Goal: Task Accomplishment & Management: Complete application form

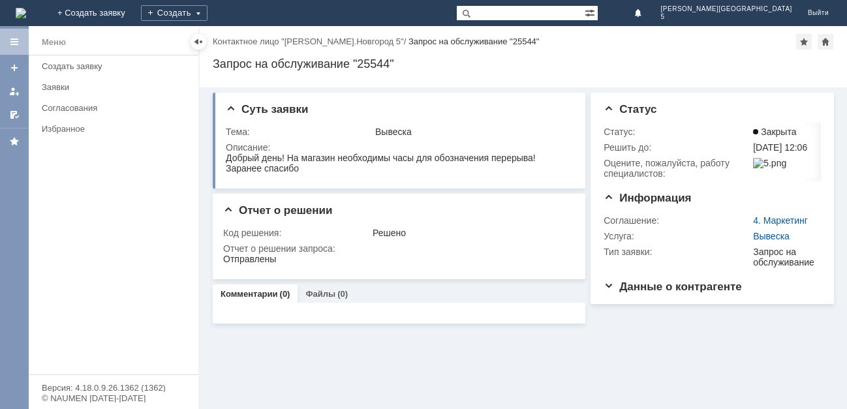
click at [26, 8] on img at bounding box center [21, 13] width 10 height 10
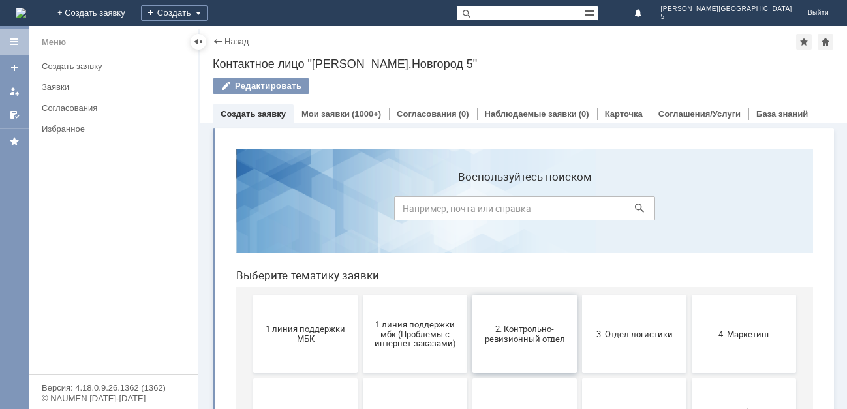
click at [506, 328] on span "2. Контрольно-ревизионный отдел" at bounding box center [525, 335] width 97 height 20
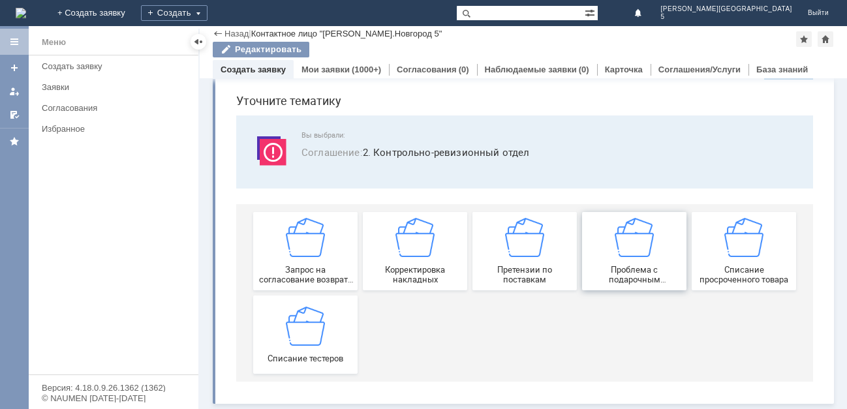
scroll to position [41, 0]
click at [281, 328] on div "Списание тестеров" at bounding box center [305, 334] width 97 height 57
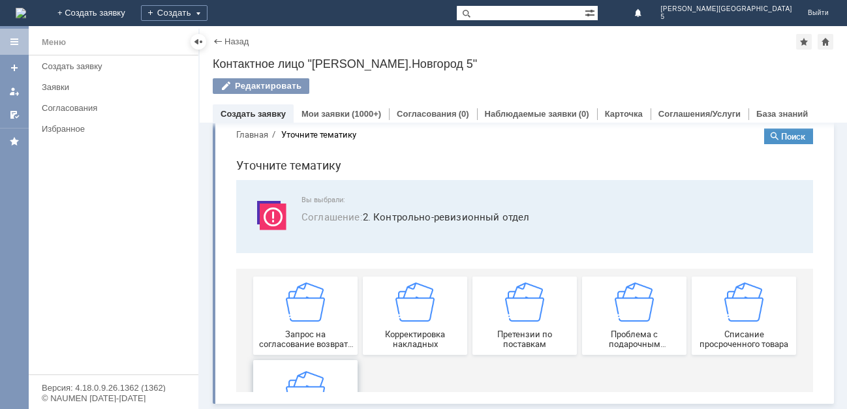
scroll to position [0, 0]
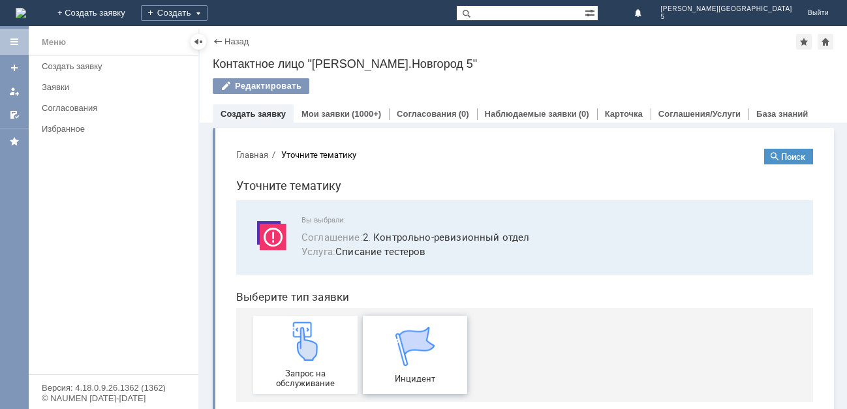
click at [396, 349] on img at bounding box center [415, 346] width 39 height 39
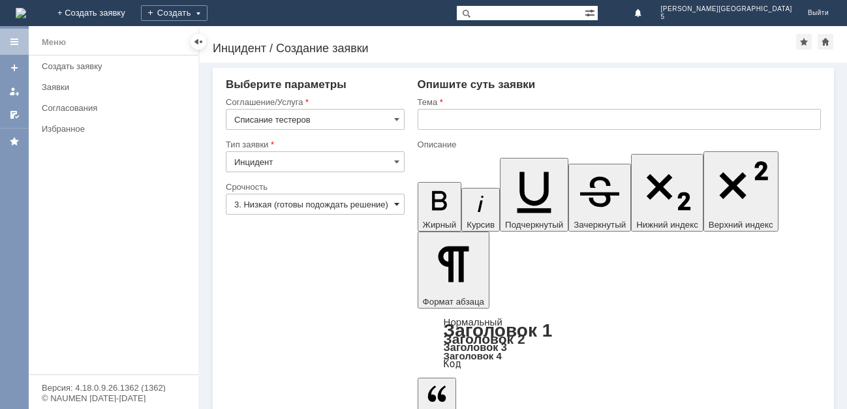
click at [396, 205] on span at bounding box center [396, 204] width 5 height 10
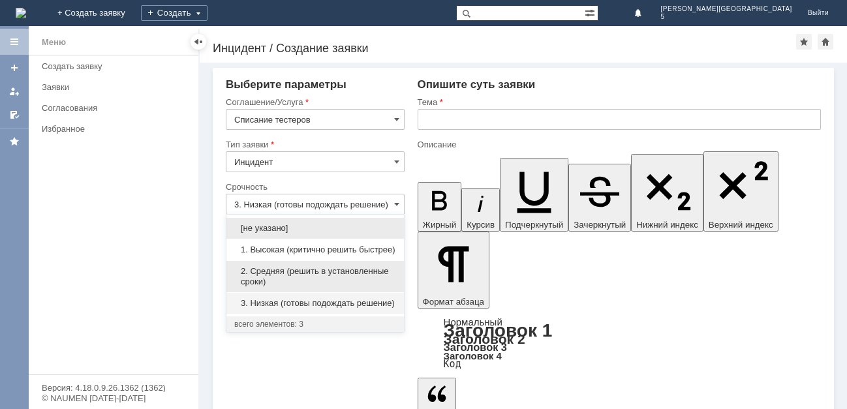
click at [309, 285] on span "2. Средняя (решить в установленные сроки)" at bounding box center [315, 276] width 162 height 21
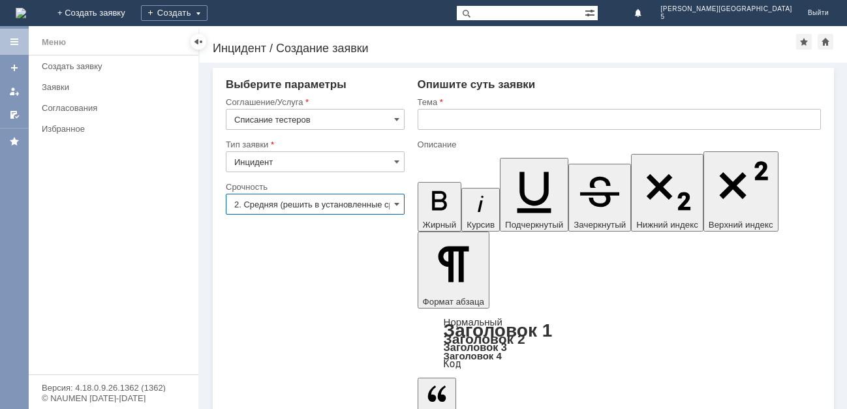
scroll to position [0, 3]
type input "2. Средняя (решить в установленные сроки)"
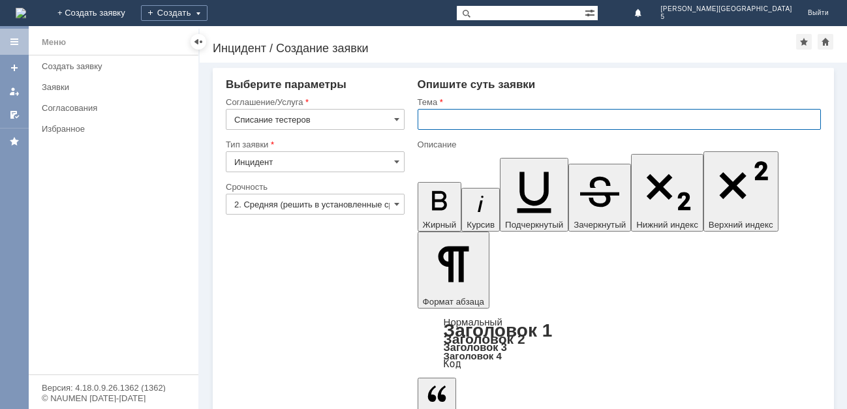
click at [452, 118] on input "text" at bounding box center [620, 119] width 404 height 21
type input "с"
type input "заявка на тестеры"
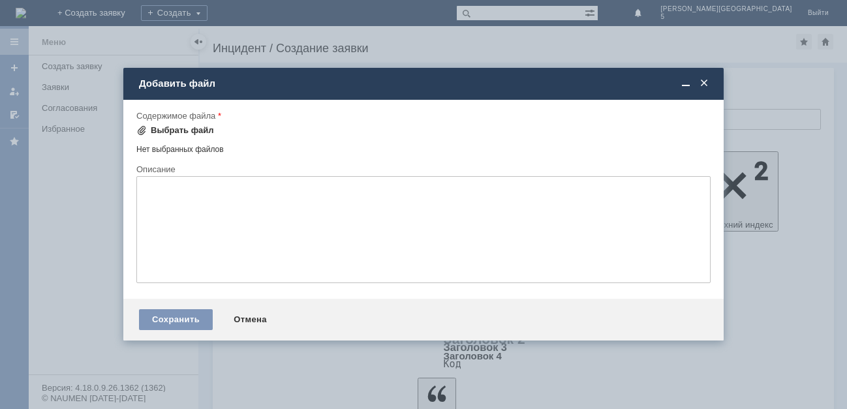
click at [166, 124] on div "Выбрать файл" at bounding box center [175, 131] width 78 height 16
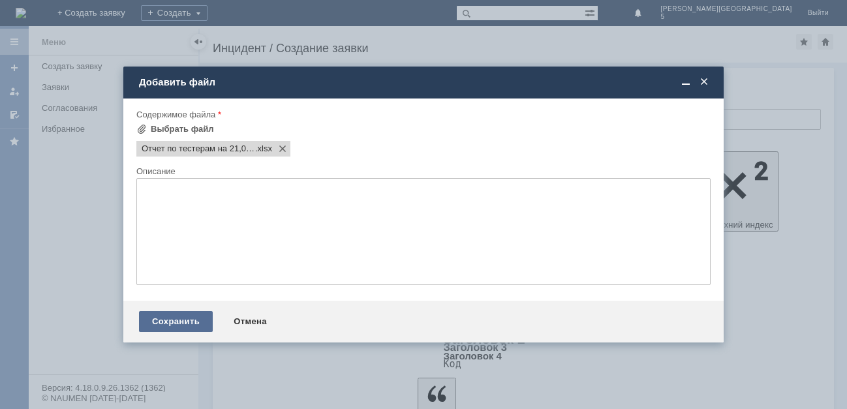
click at [160, 320] on div "Сохранить" at bounding box center [176, 321] width 74 height 21
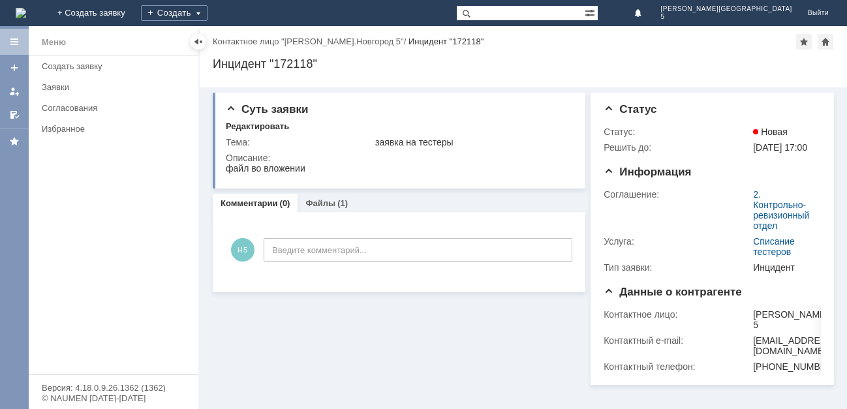
click at [26, 8] on img at bounding box center [21, 13] width 10 height 10
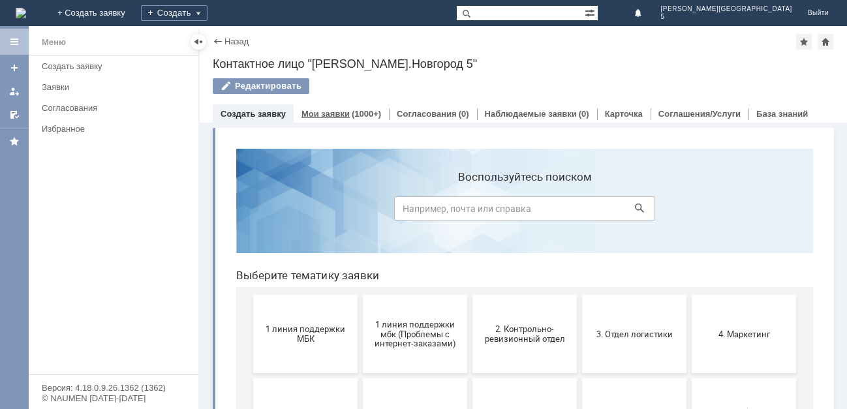
click at [341, 108] on div "Мои заявки (1000+)" at bounding box center [341, 113] width 95 height 19
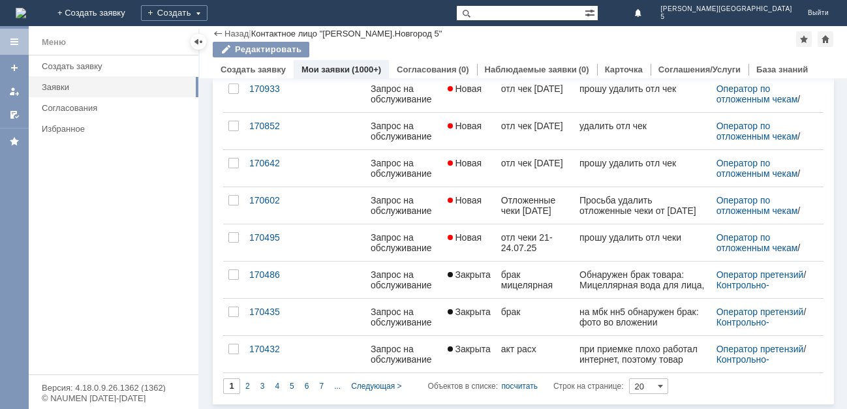
scroll to position [527, 0]
